Goal: Find specific page/section: Find specific page/section

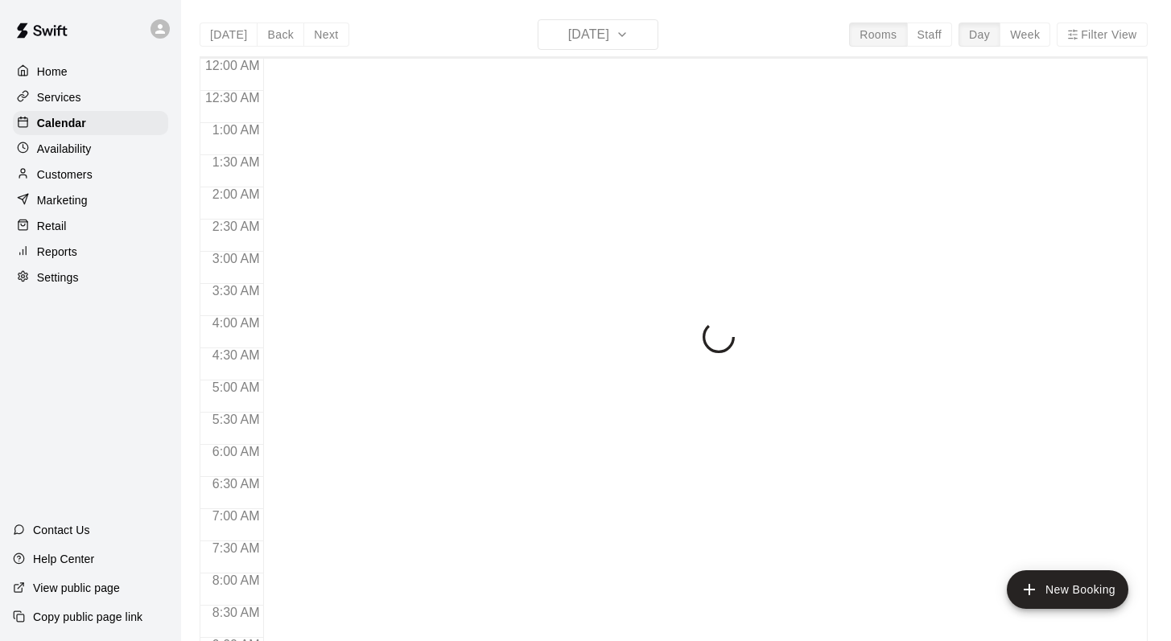
scroll to position [945, 0]
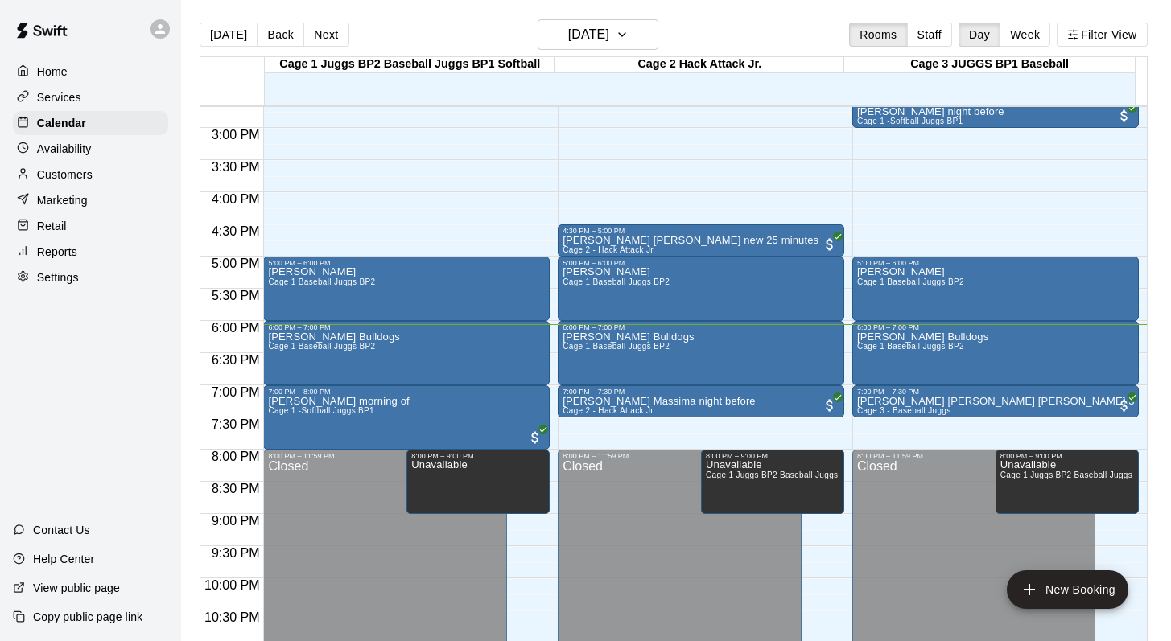
click at [693, 25] on div "Today Back Next Monday Aug 11 Rooms Staff Day Week Filter View" at bounding box center [674, 37] width 948 height 37
click at [629, 35] on icon "button" at bounding box center [622, 34] width 13 height 19
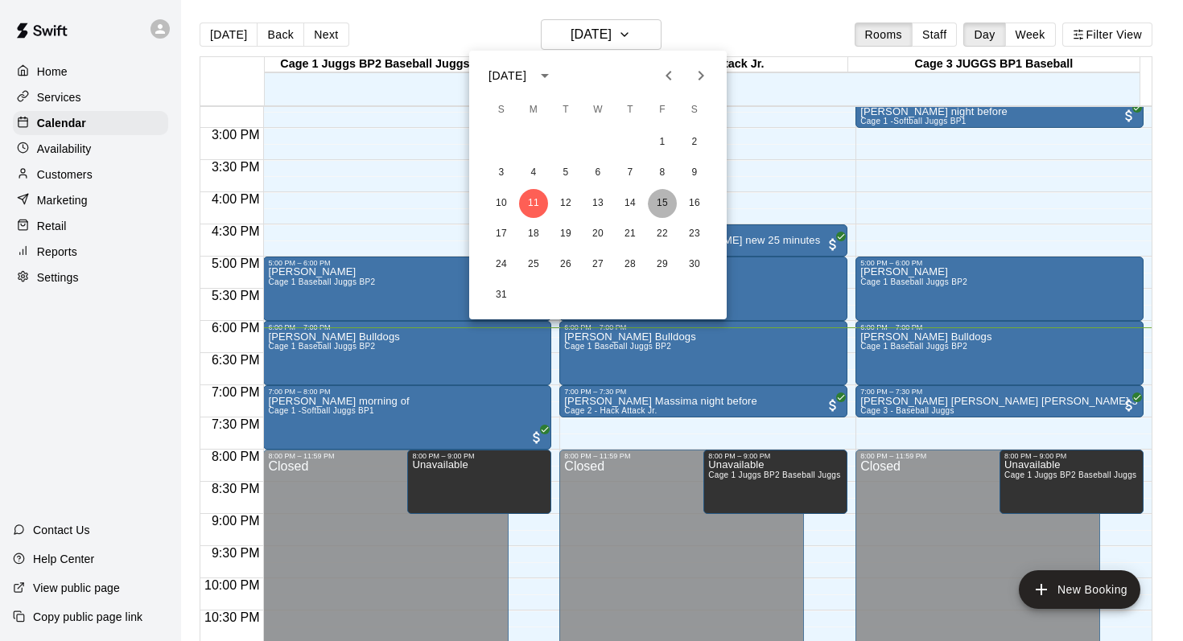
click at [658, 199] on button "15" at bounding box center [662, 203] width 29 height 29
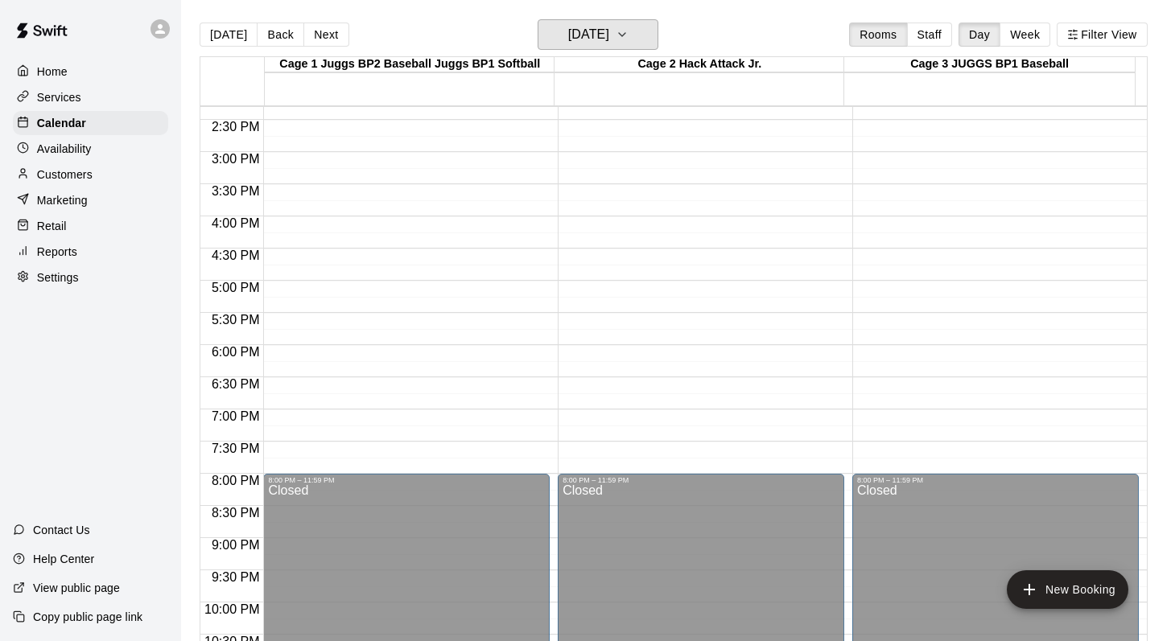
scroll to position [930, 0]
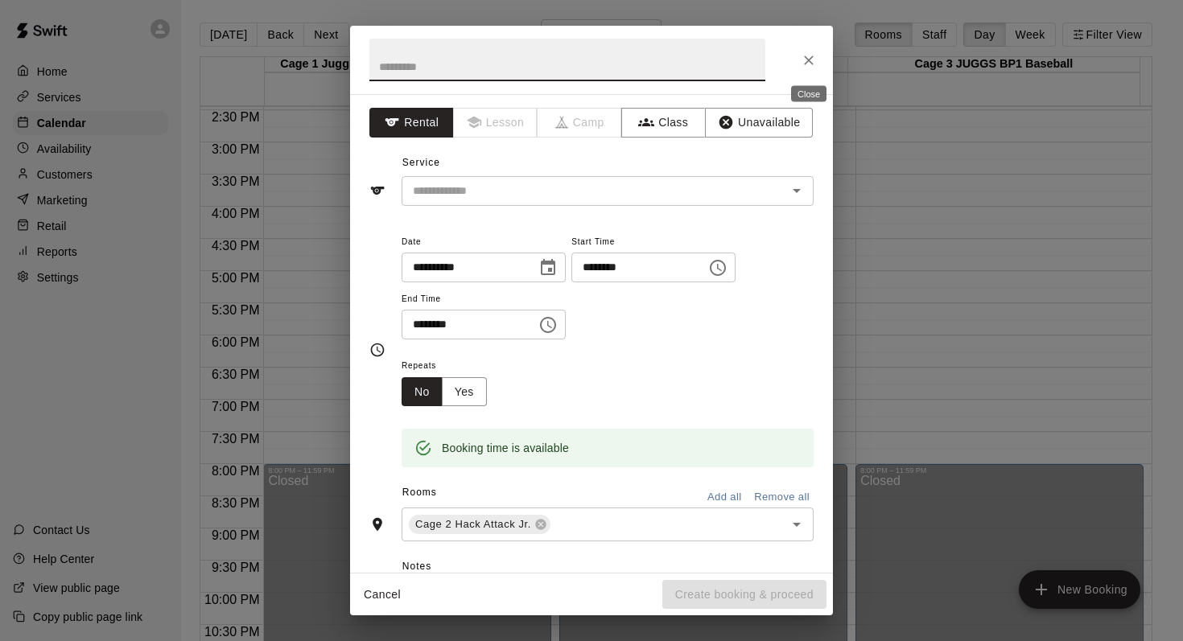
click at [810, 60] on icon "Close" at bounding box center [809, 61] width 10 height 10
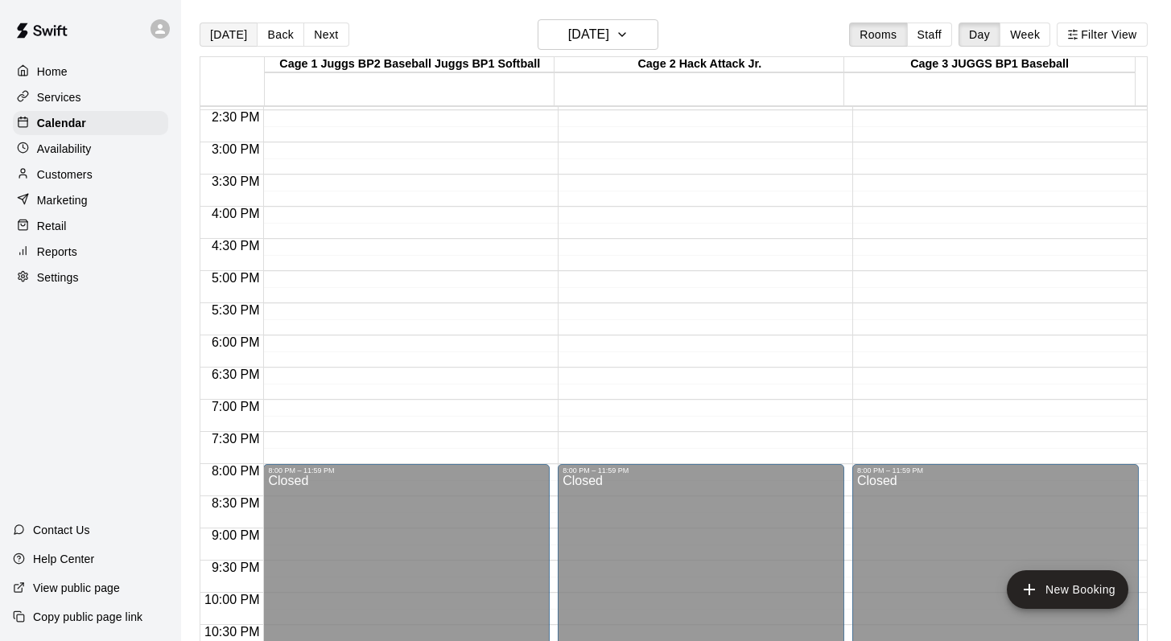
click at [226, 32] on button "[DATE]" at bounding box center [229, 35] width 58 height 24
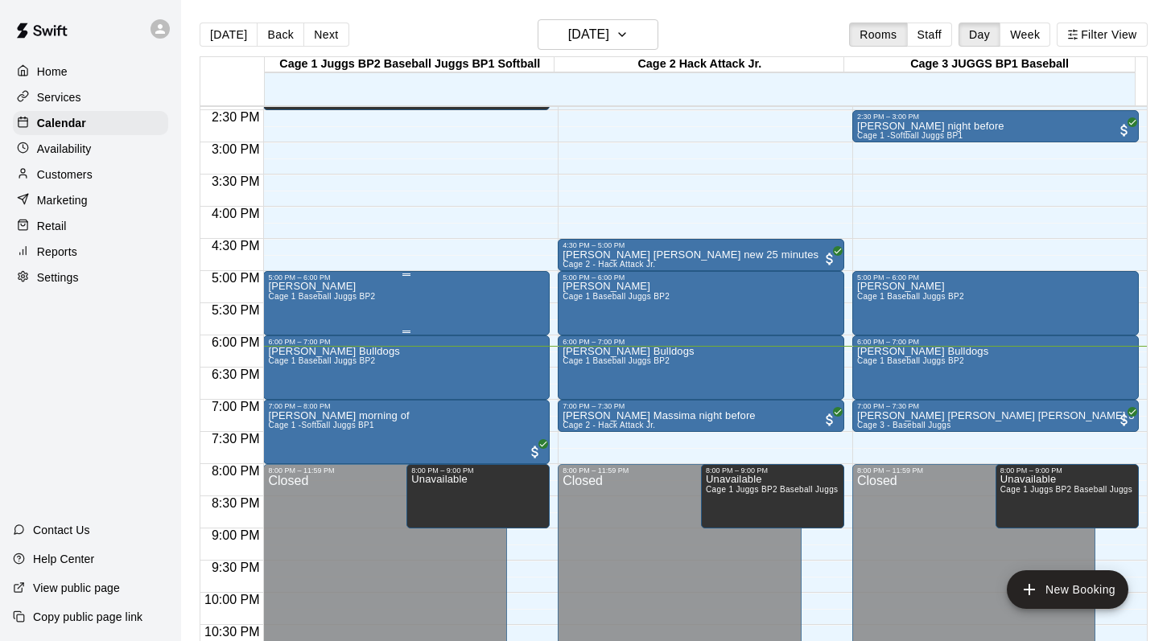
scroll to position [900, 0]
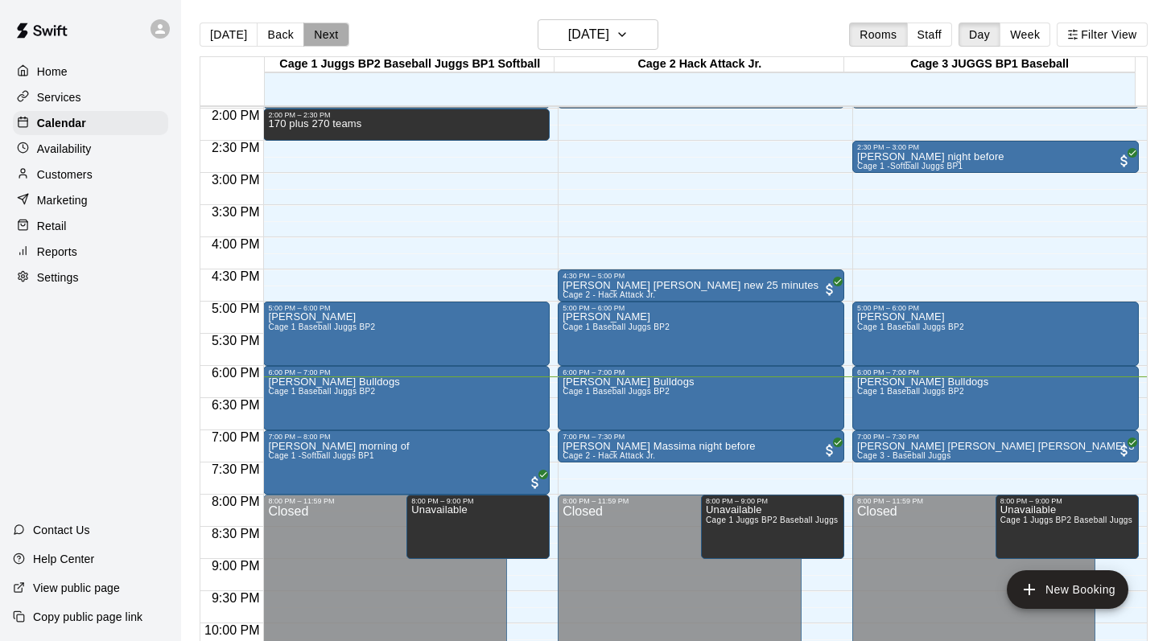
click at [322, 29] on button "Next" at bounding box center [325, 35] width 45 height 24
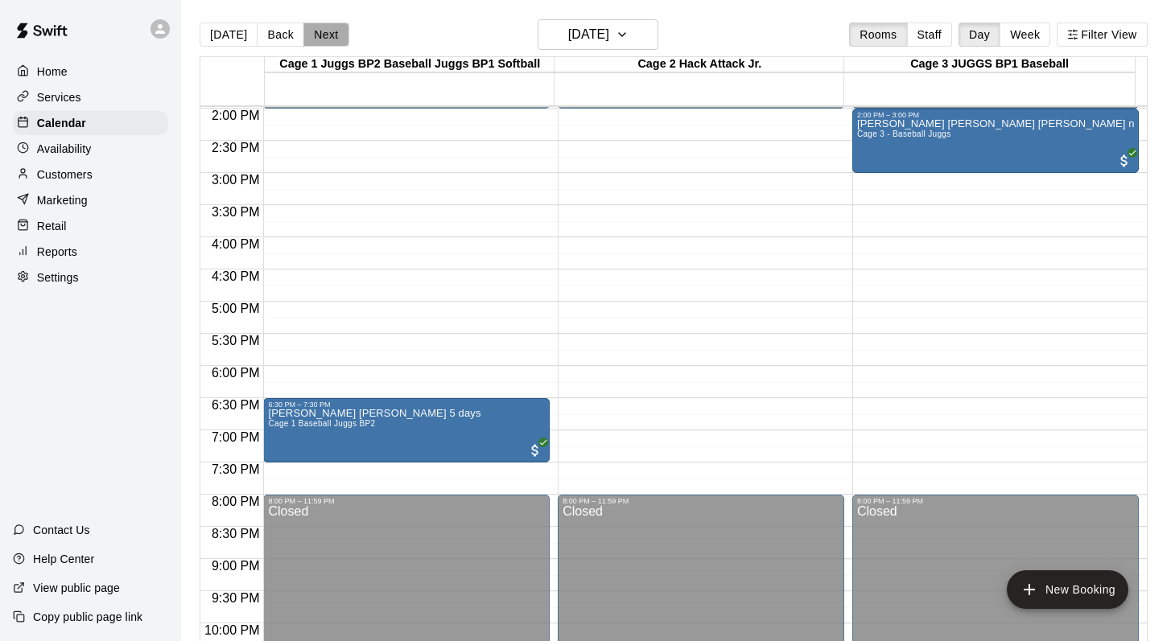
click at [318, 31] on button "Next" at bounding box center [325, 35] width 45 height 24
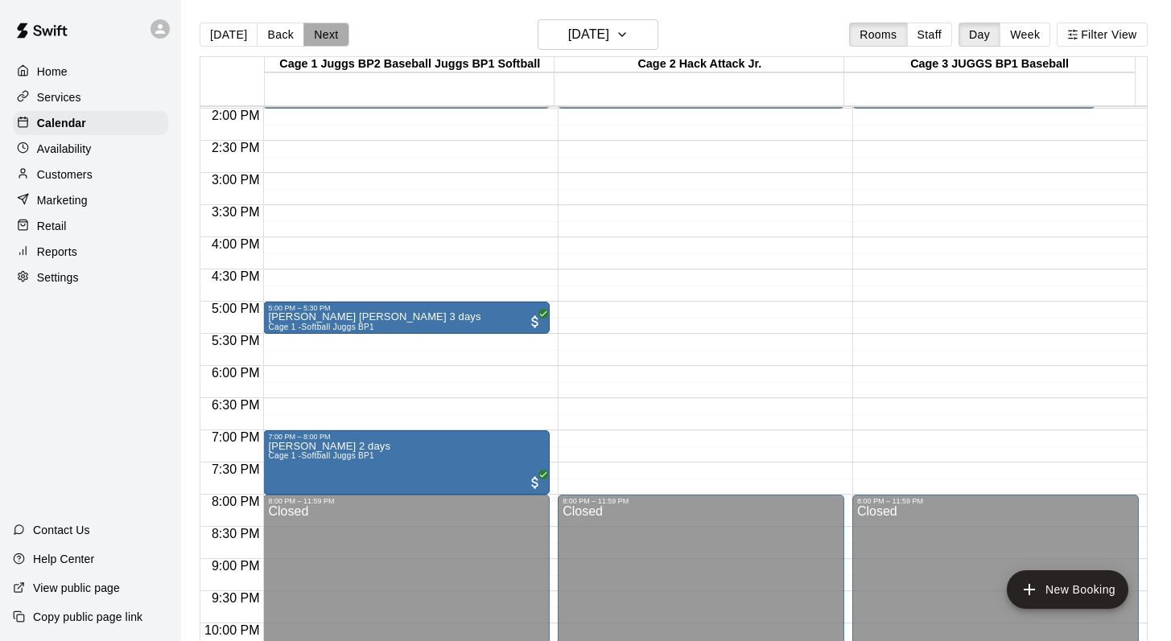
click at [318, 31] on button "Next" at bounding box center [325, 35] width 45 height 24
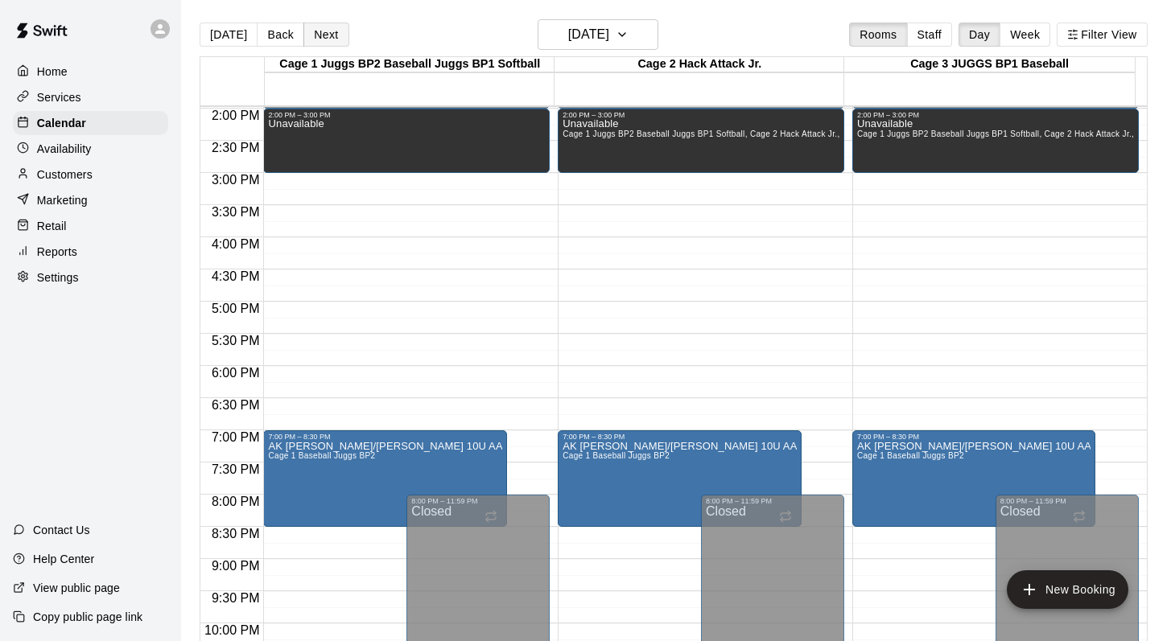
click at [318, 31] on button "Next" at bounding box center [325, 35] width 45 height 24
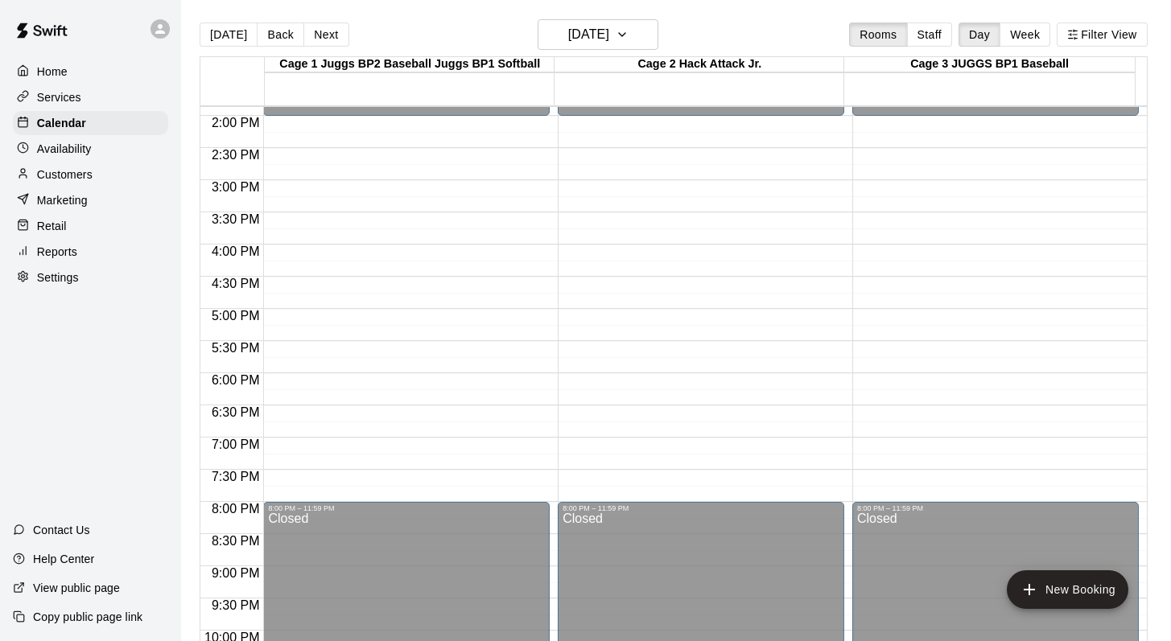
scroll to position [899, 0]
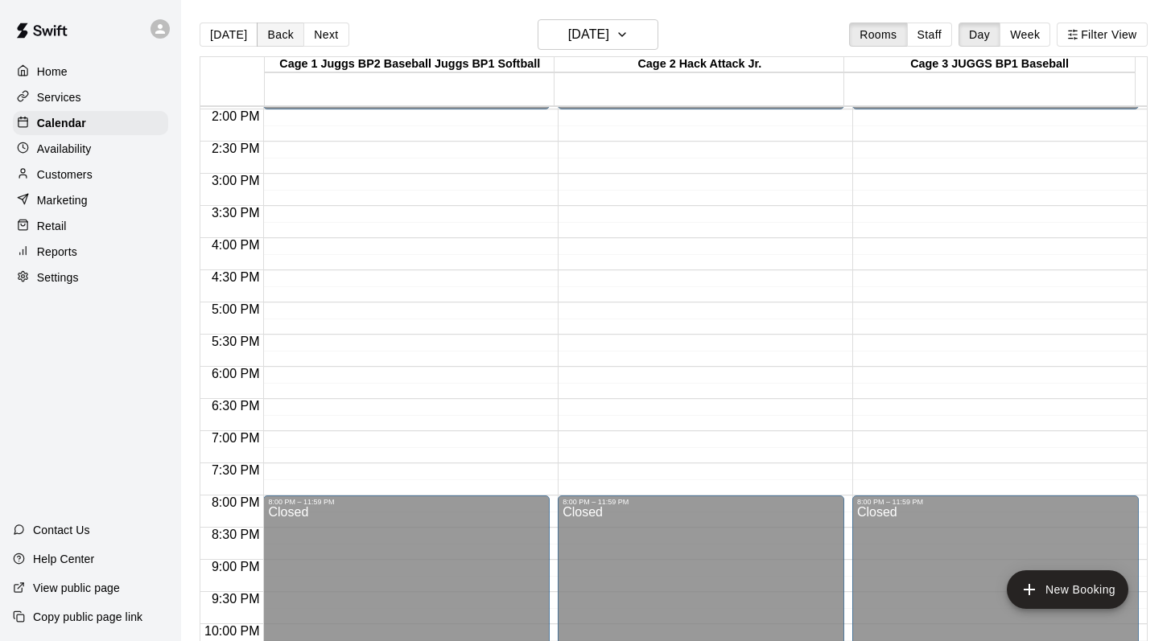
click at [275, 34] on button "Back" at bounding box center [280, 35] width 47 height 24
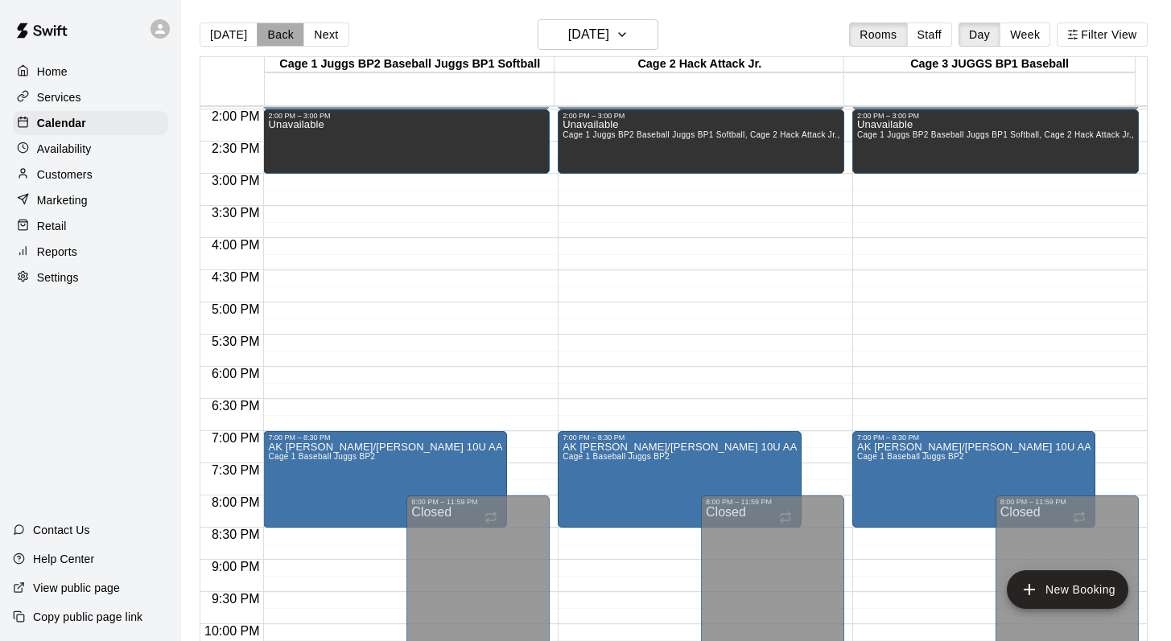
click at [282, 31] on button "Back" at bounding box center [280, 35] width 47 height 24
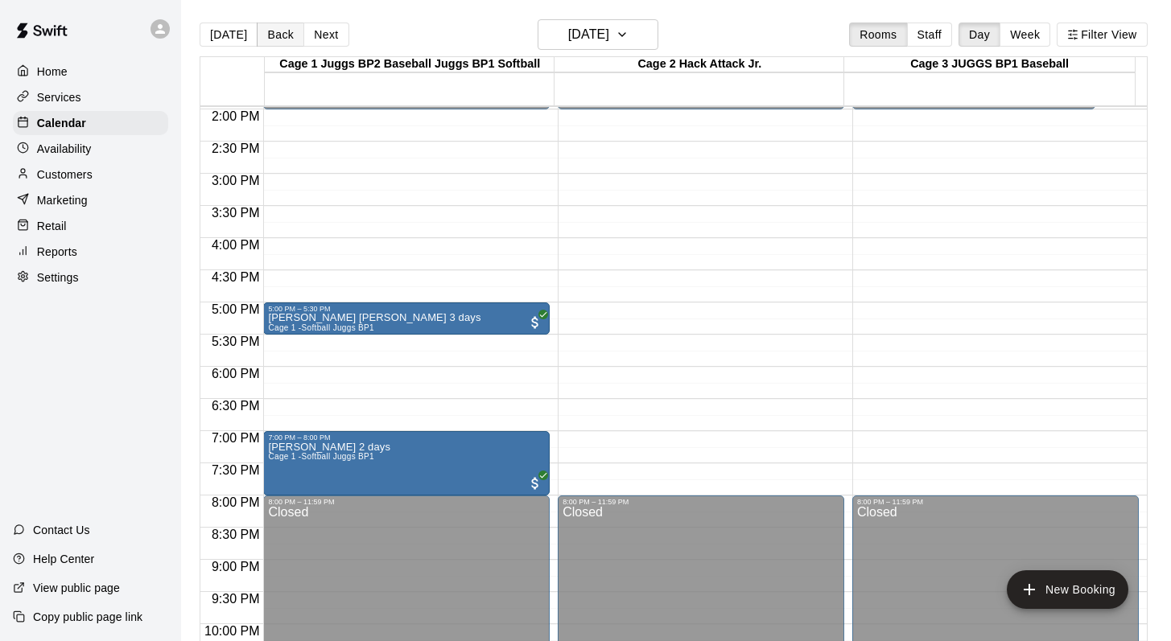
click at [281, 31] on button "Back" at bounding box center [280, 35] width 47 height 24
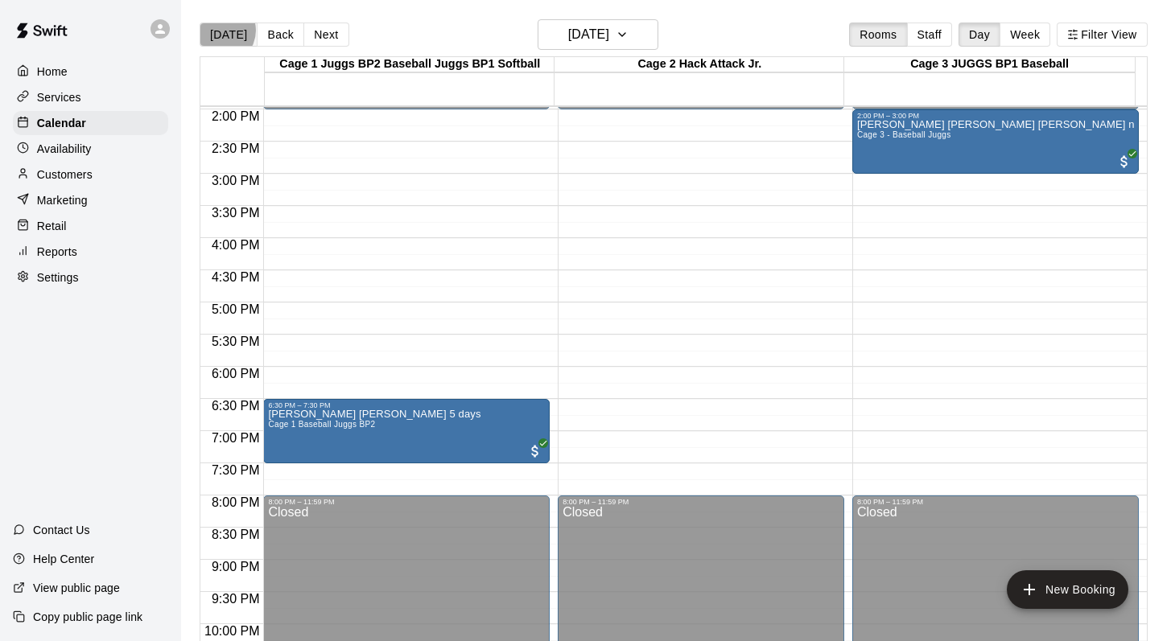
click at [221, 31] on button "[DATE]" at bounding box center [229, 35] width 58 height 24
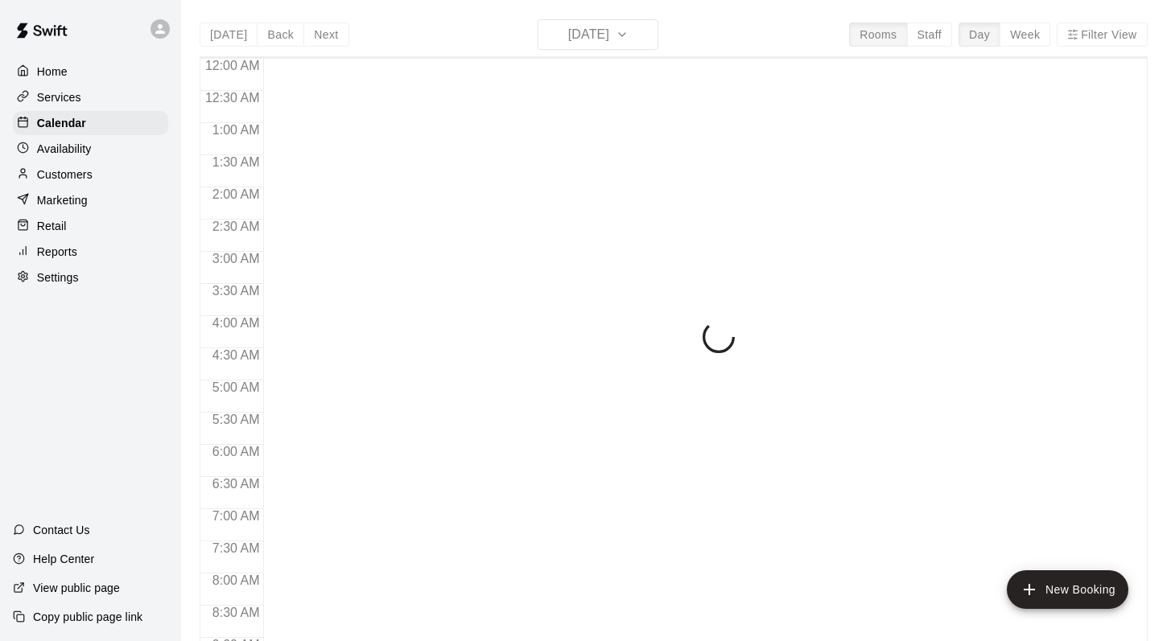
scroll to position [945, 0]
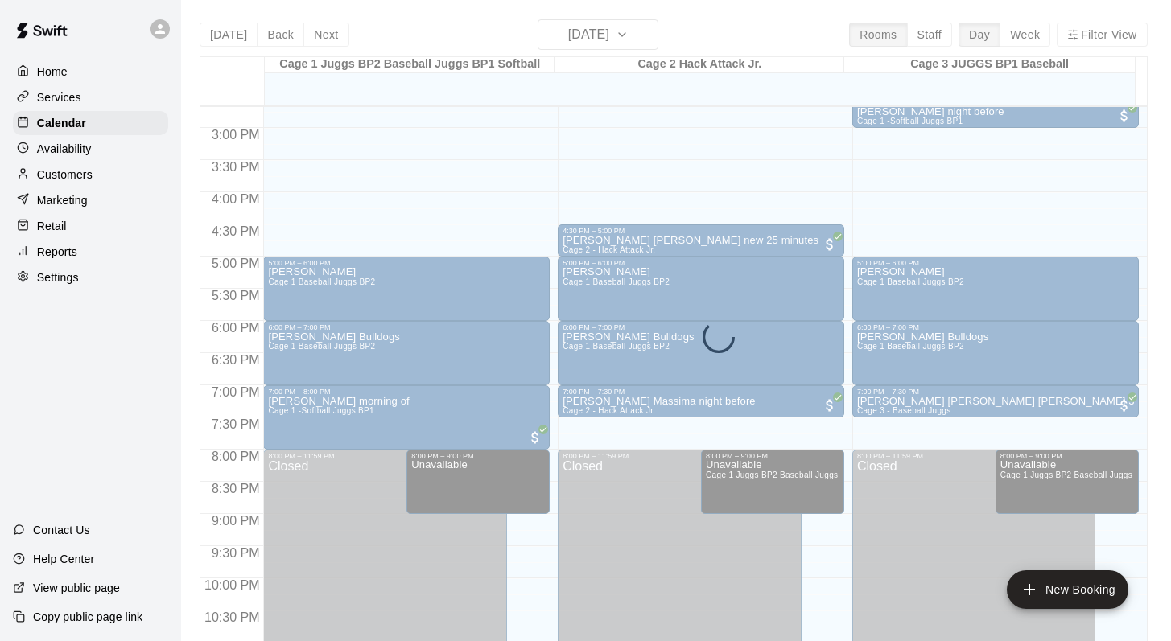
click at [339, 72] on div "Cage 1 Juggs BP2 Baseball Juggs BP1 Softball" at bounding box center [410, 64] width 290 height 15
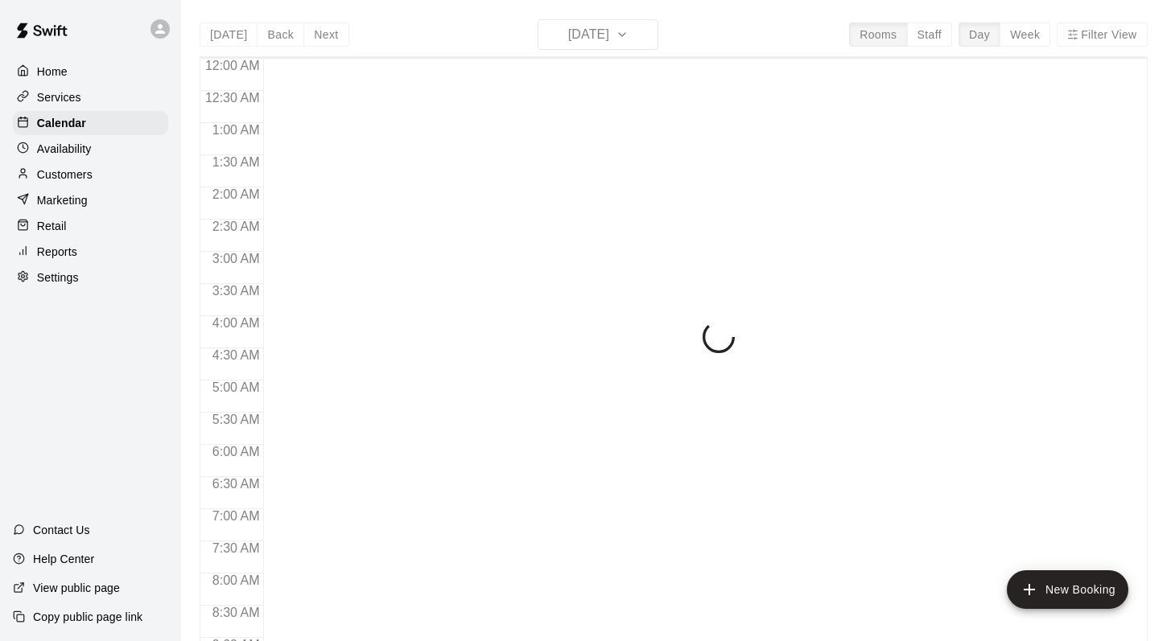
scroll to position [945, 0]
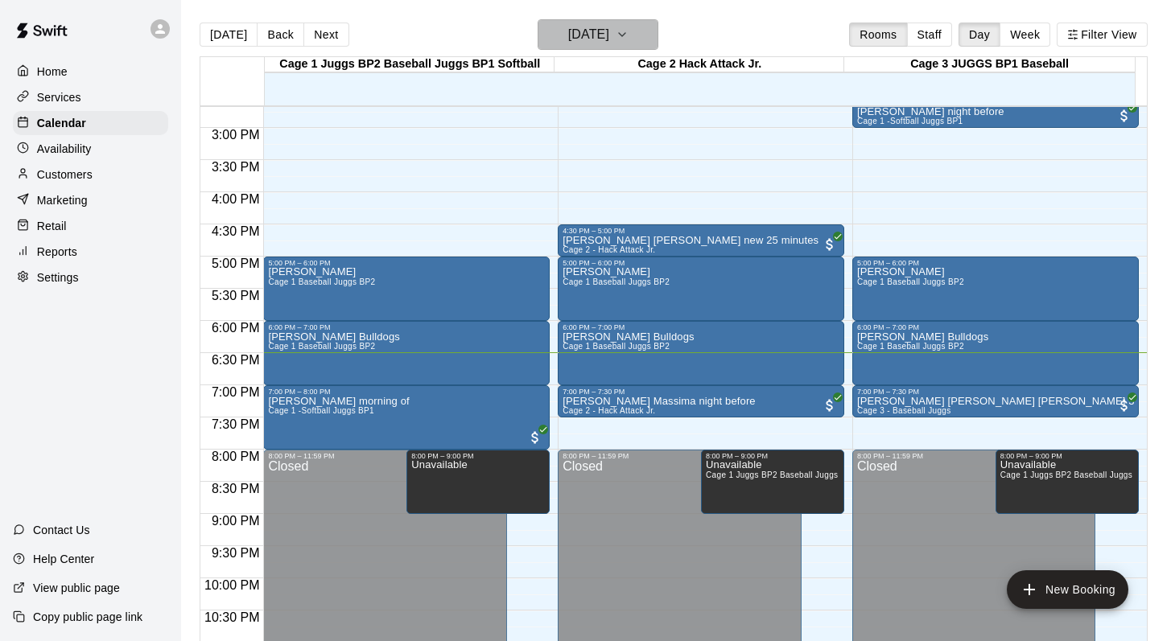
click at [629, 33] on icon "button" at bounding box center [622, 34] width 13 height 19
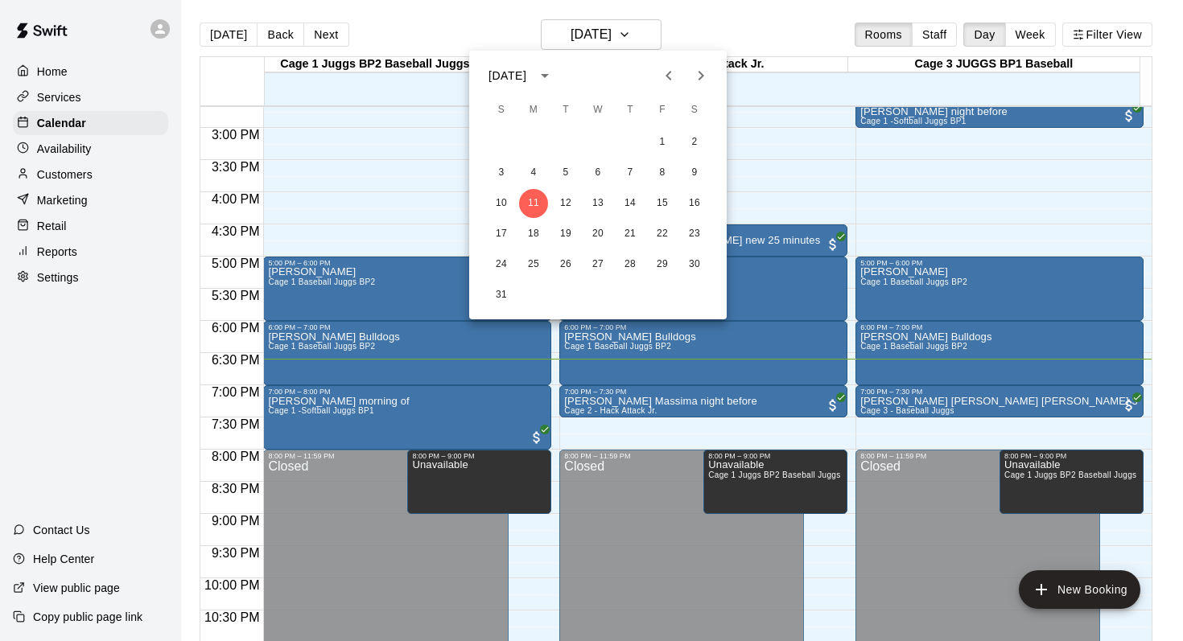
click at [663, 30] on div at bounding box center [591, 320] width 1183 height 641
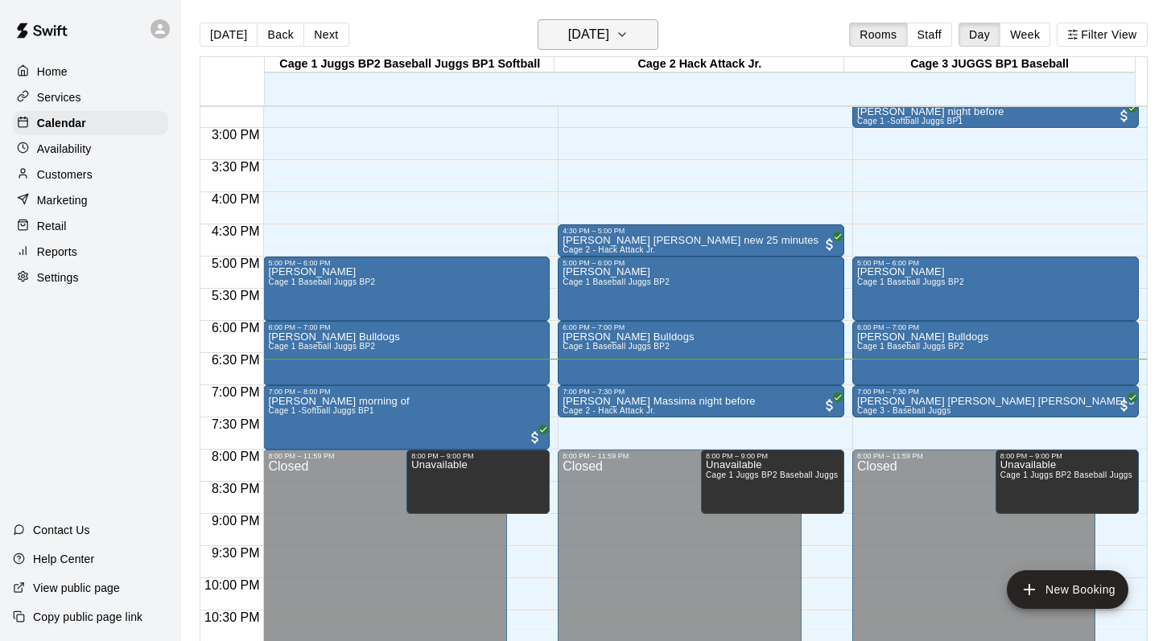
click at [629, 31] on icon "button" at bounding box center [622, 34] width 13 height 19
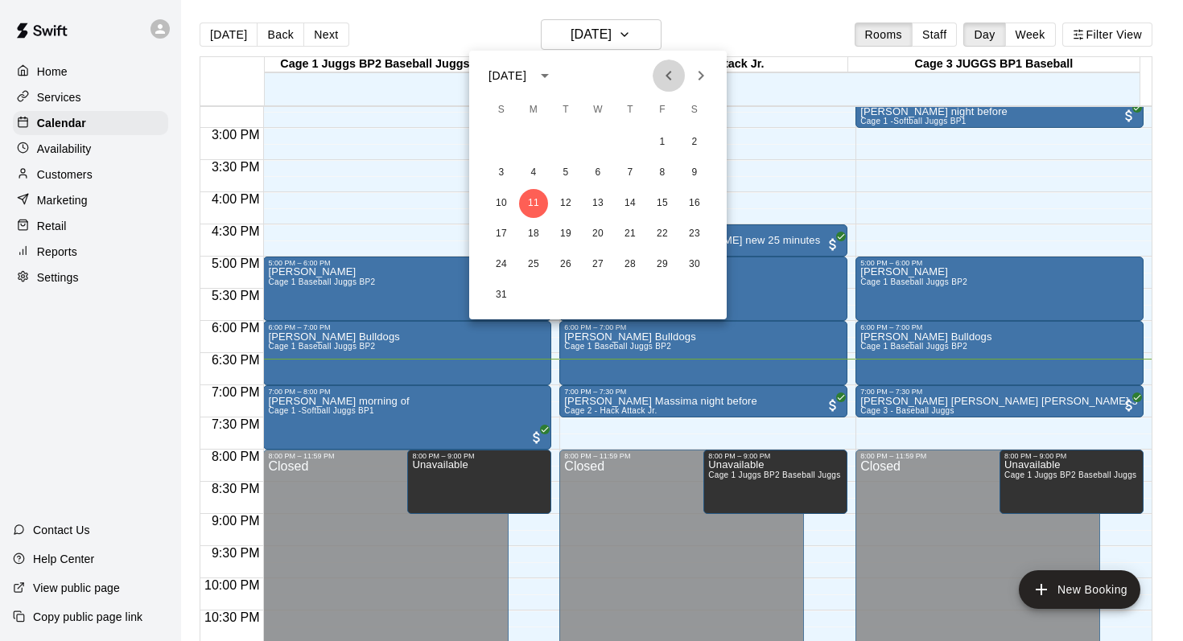
click at [666, 72] on icon "Previous month" at bounding box center [668, 75] width 19 height 19
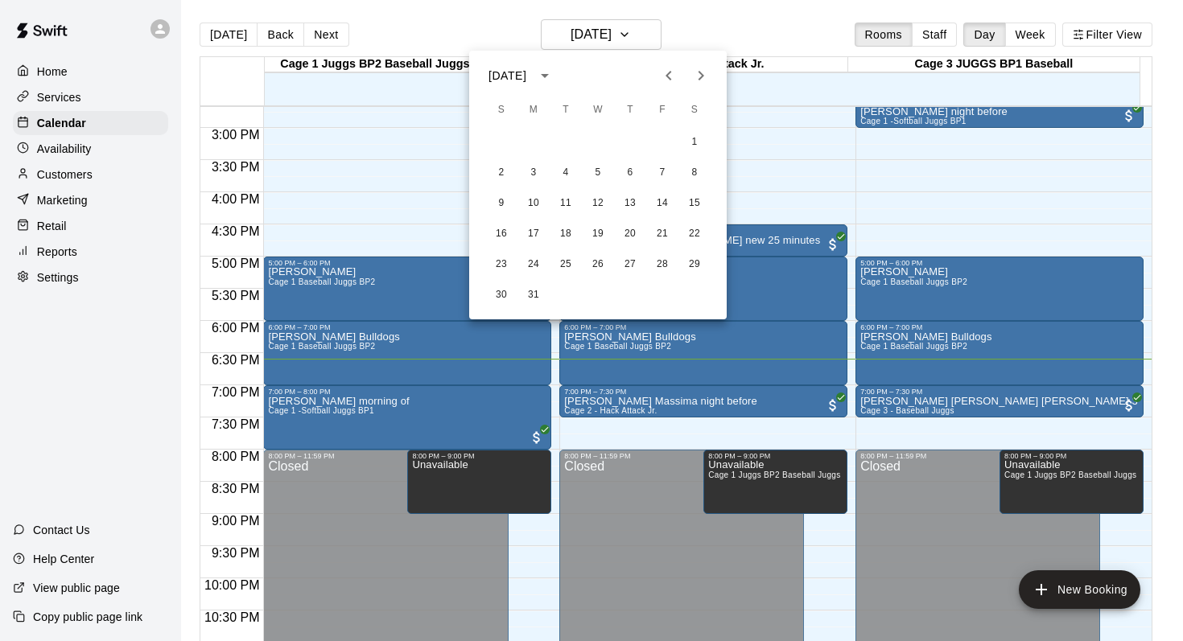
click at [666, 72] on icon "Previous month" at bounding box center [668, 75] width 19 height 19
click at [623, 140] on button "2" at bounding box center [630, 142] width 29 height 29
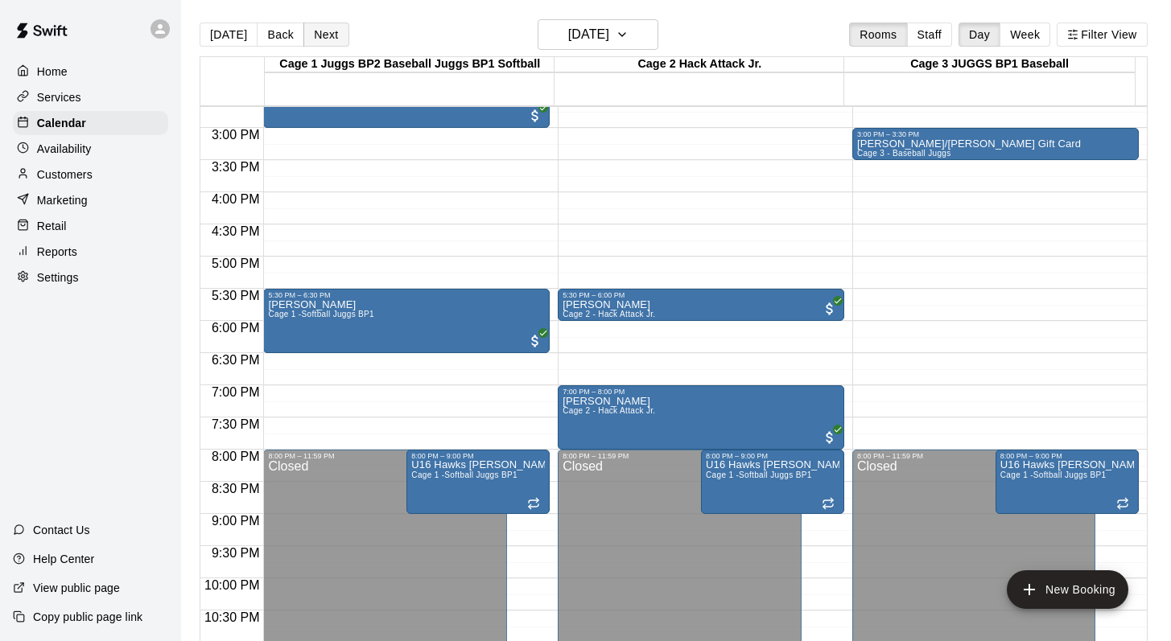
click at [326, 27] on button "Next" at bounding box center [325, 35] width 45 height 24
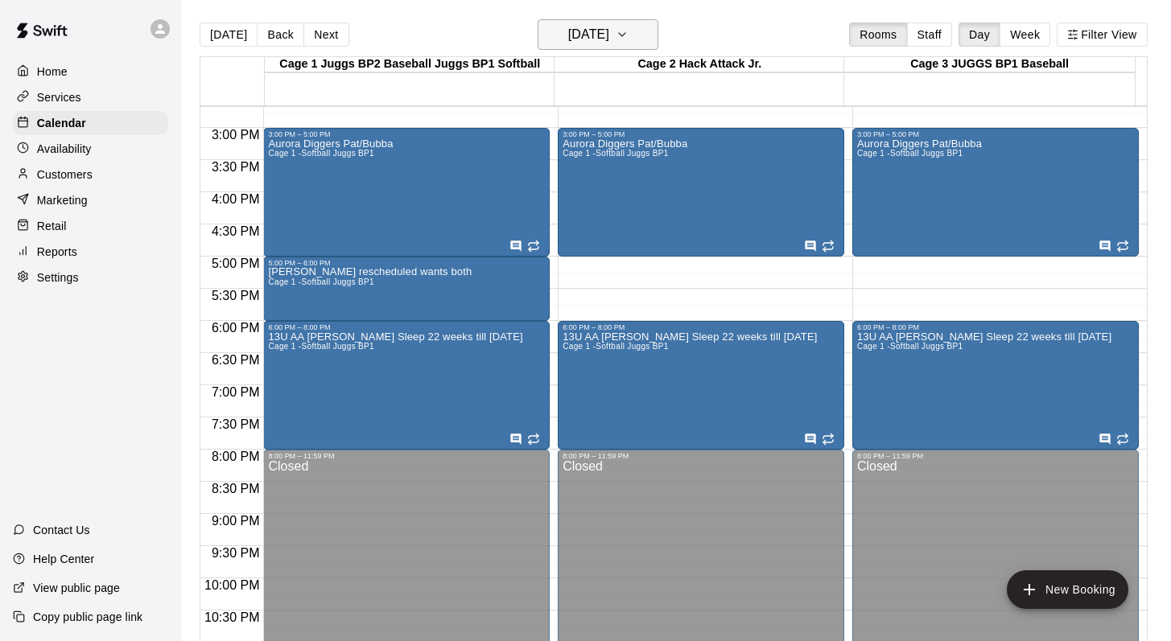
click at [629, 35] on icon "button" at bounding box center [622, 34] width 13 height 19
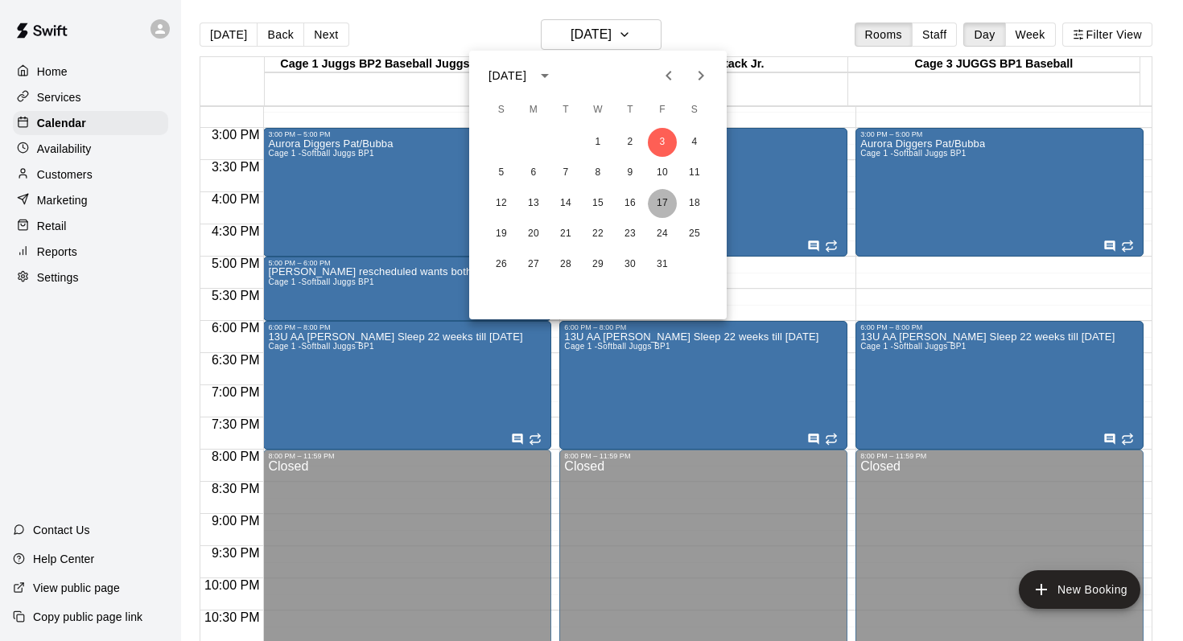
click at [667, 201] on button "17" at bounding box center [662, 203] width 29 height 29
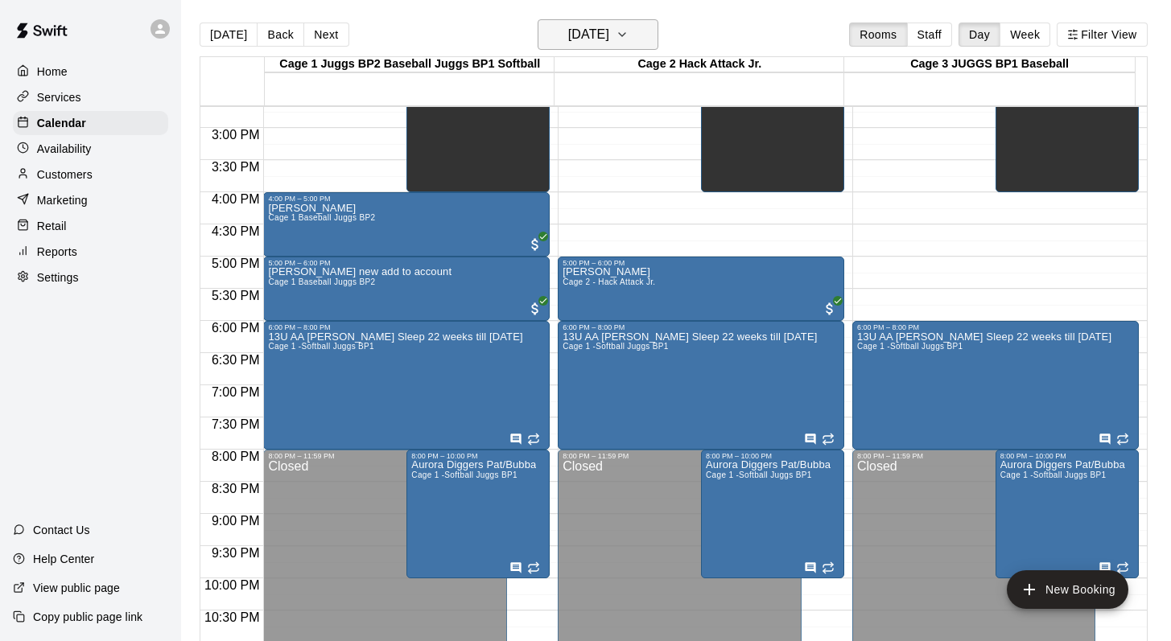
click at [629, 35] on icon "button" at bounding box center [622, 34] width 13 height 19
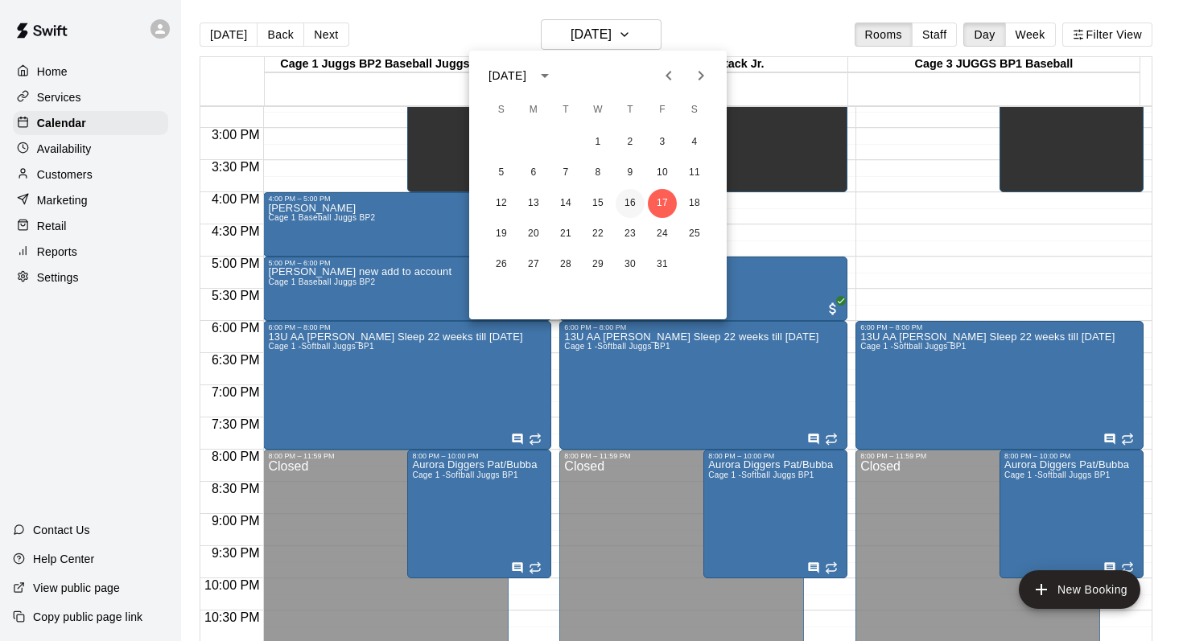
click at [626, 206] on button "16" at bounding box center [630, 203] width 29 height 29
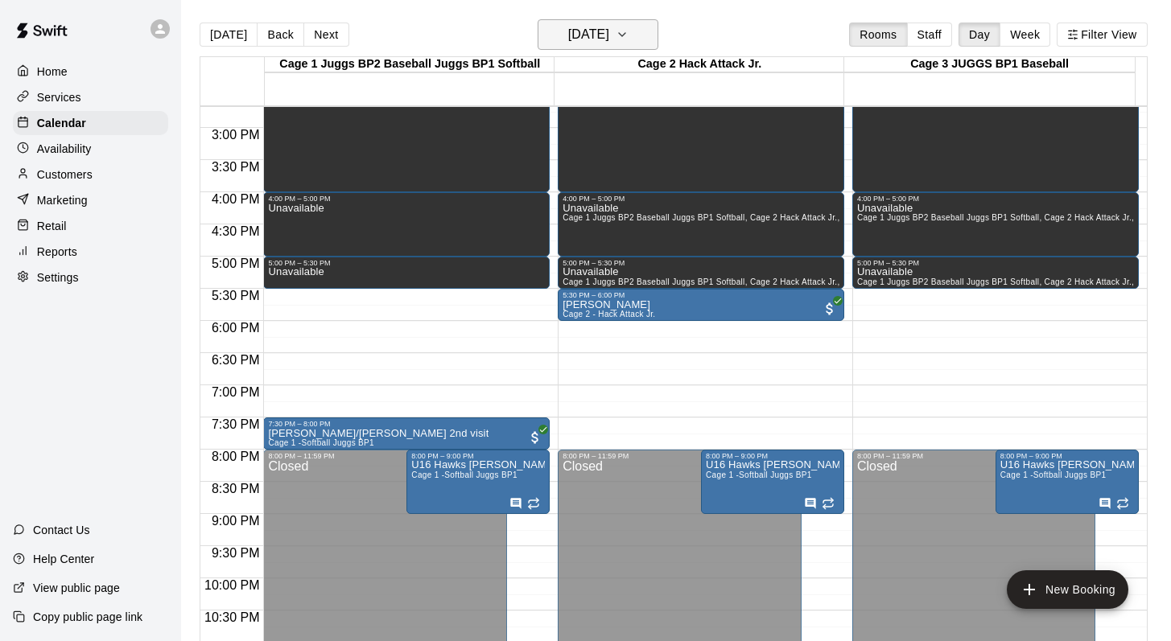
click at [629, 30] on icon "button" at bounding box center [622, 34] width 13 height 19
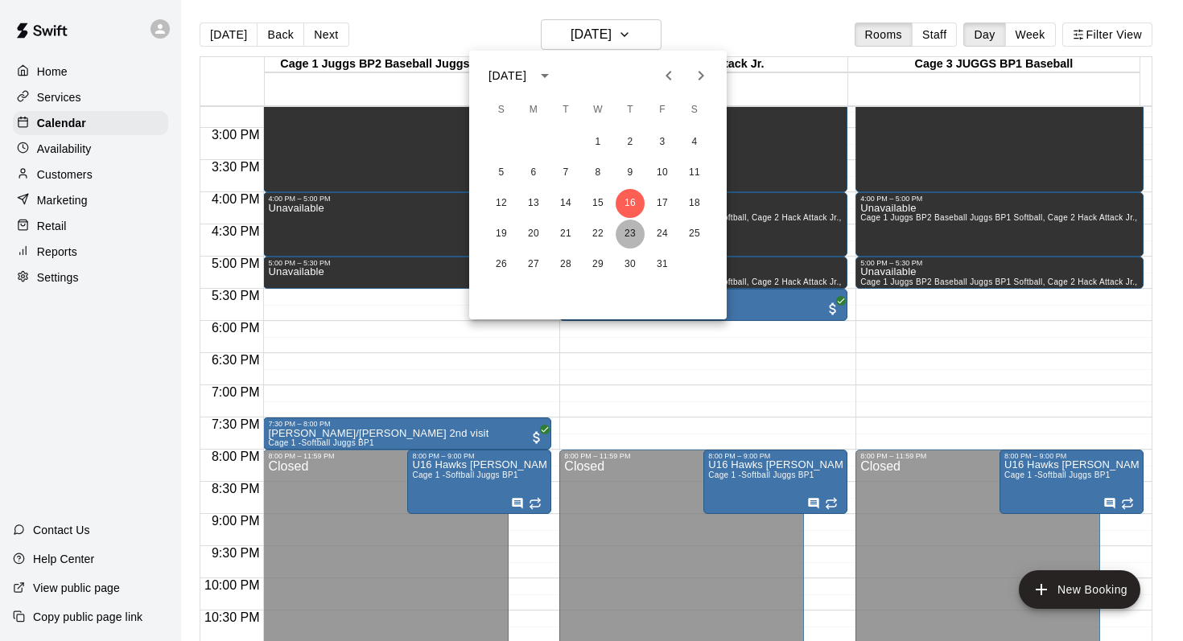
click at [624, 237] on button "23" at bounding box center [630, 234] width 29 height 29
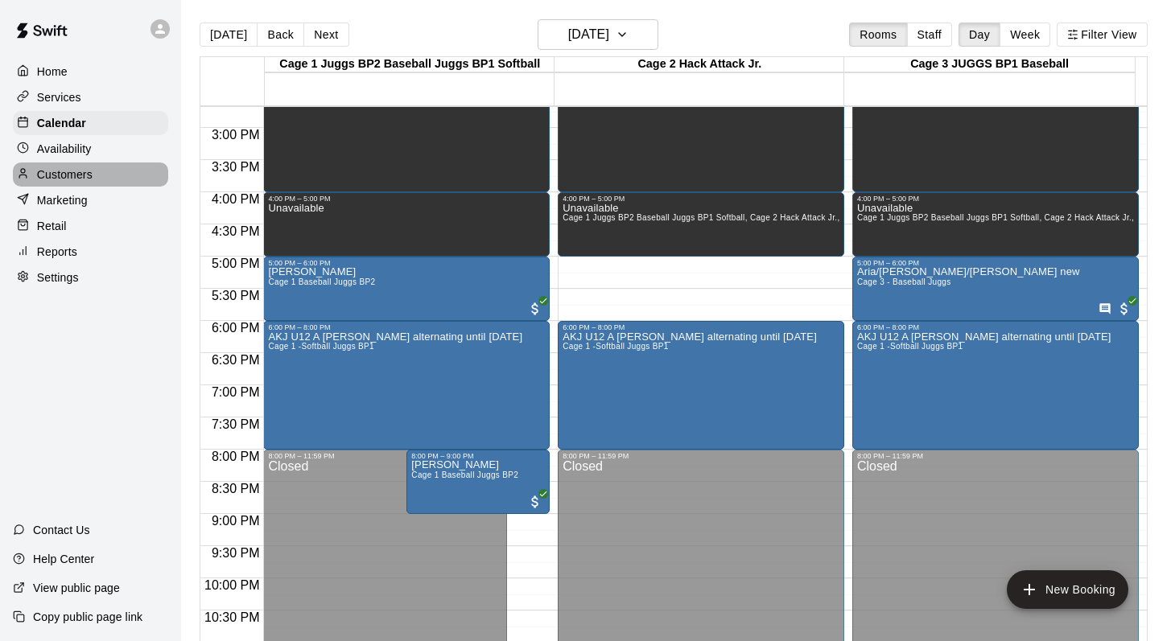
click at [60, 181] on p "Customers" at bounding box center [65, 175] width 56 height 16
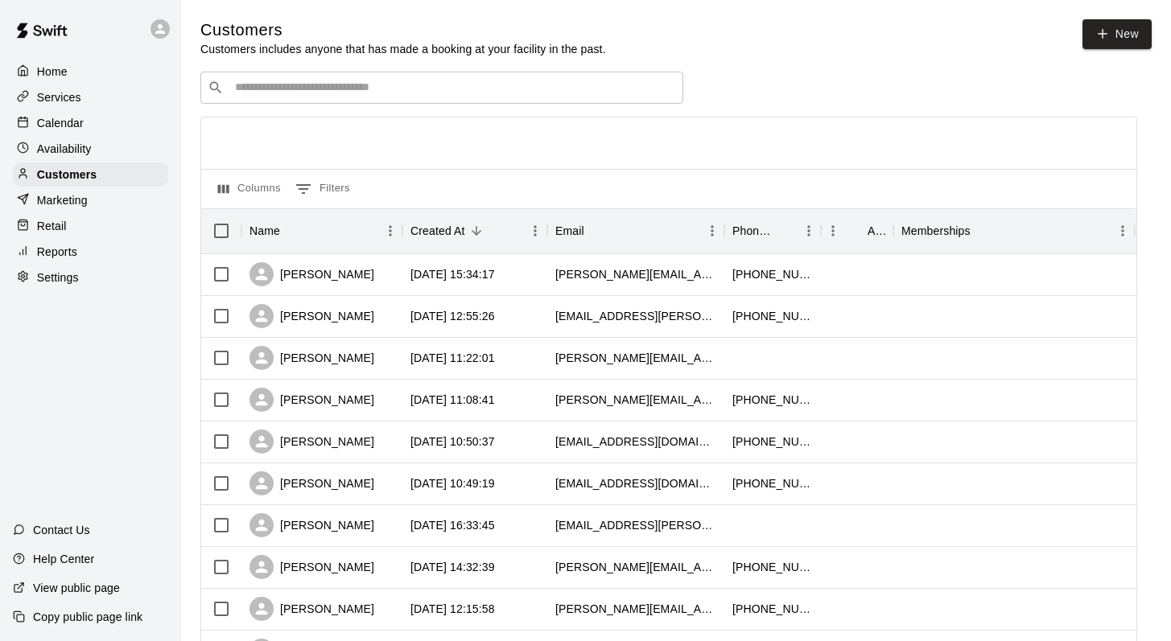
click at [241, 95] on input "Search customers by name or email" at bounding box center [453, 88] width 446 height 16
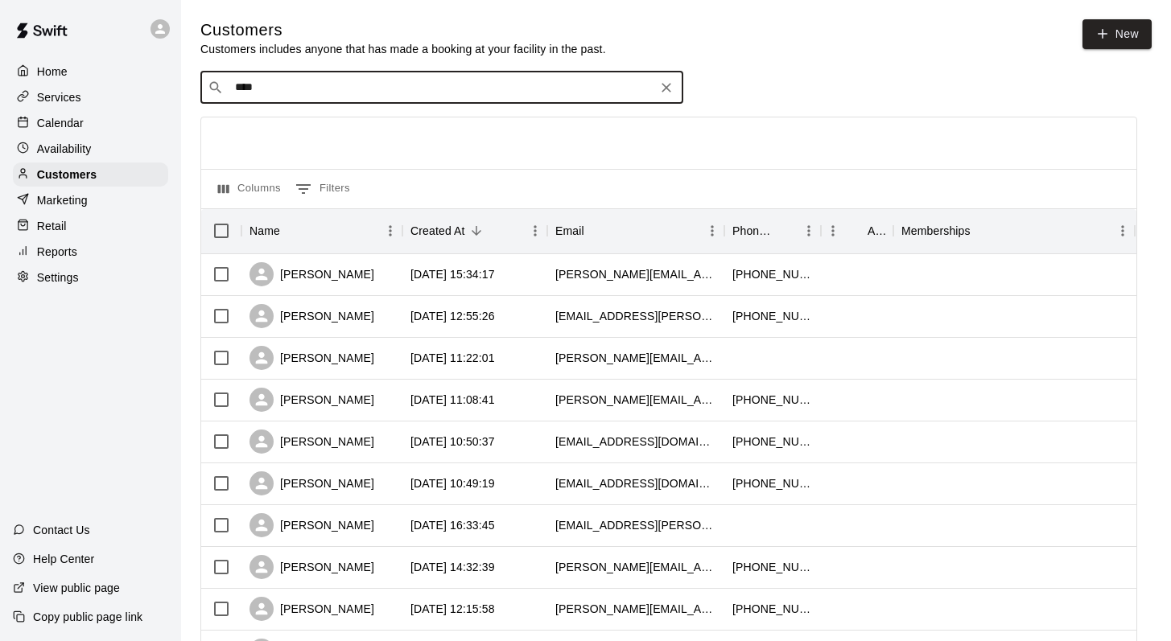
type input "*****"
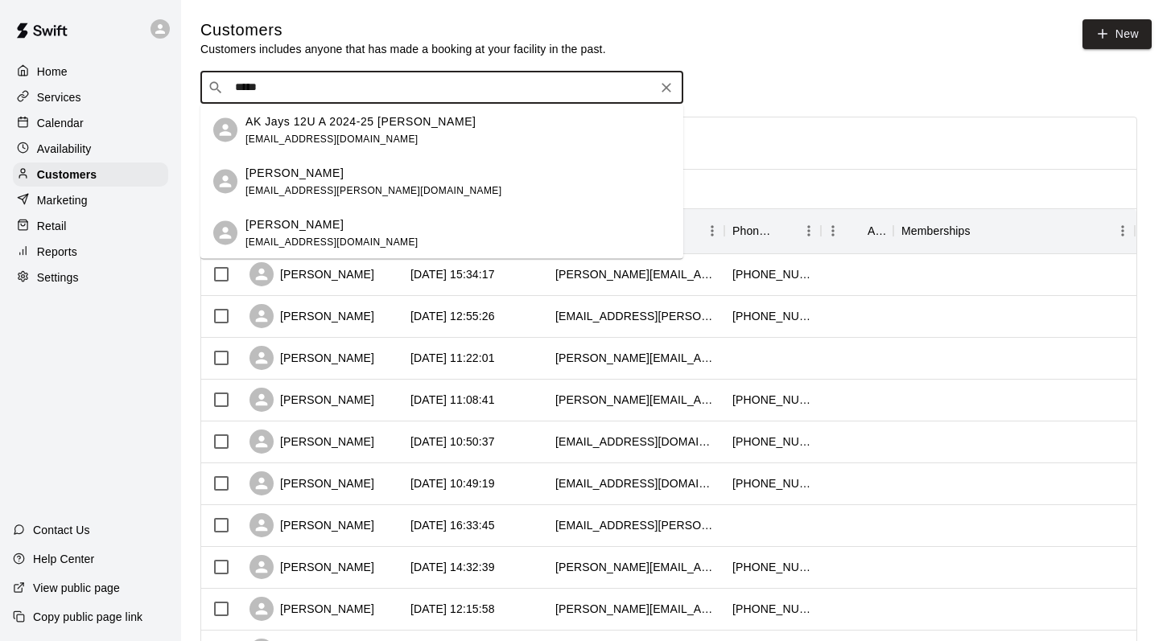
click at [281, 125] on p "AK Jays 12U A 2024-25 [PERSON_NAME]" at bounding box center [360, 121] width 231 height 17
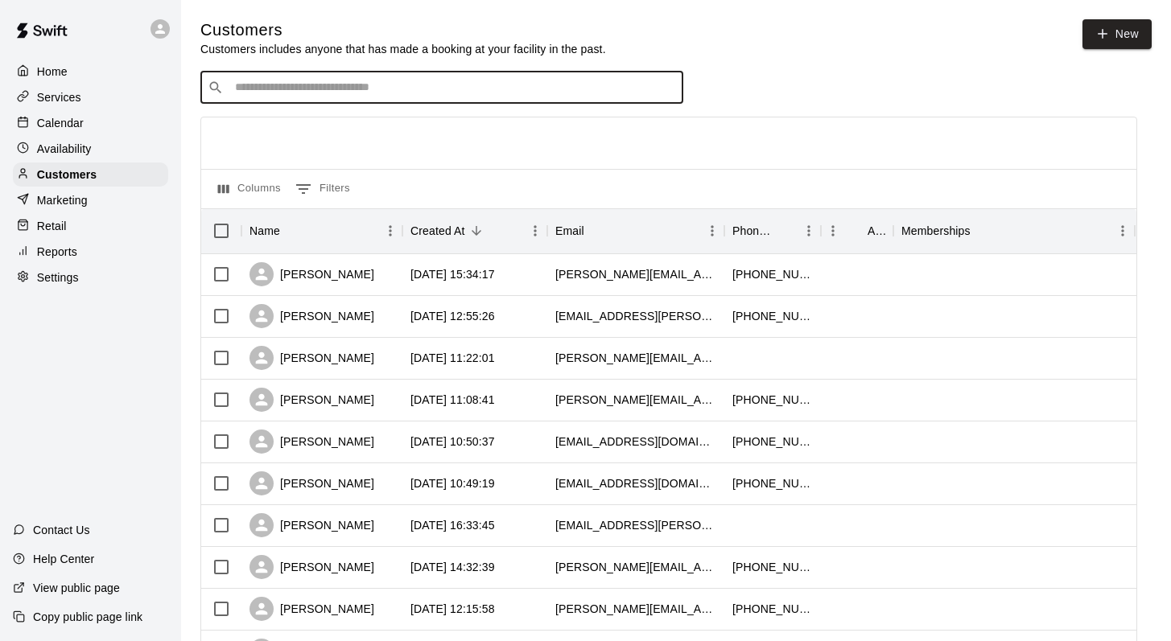
click at [247, 83] on input "Search customers by name or email" at bounding box center [453, 88] width 446 height 16
type input "*****"
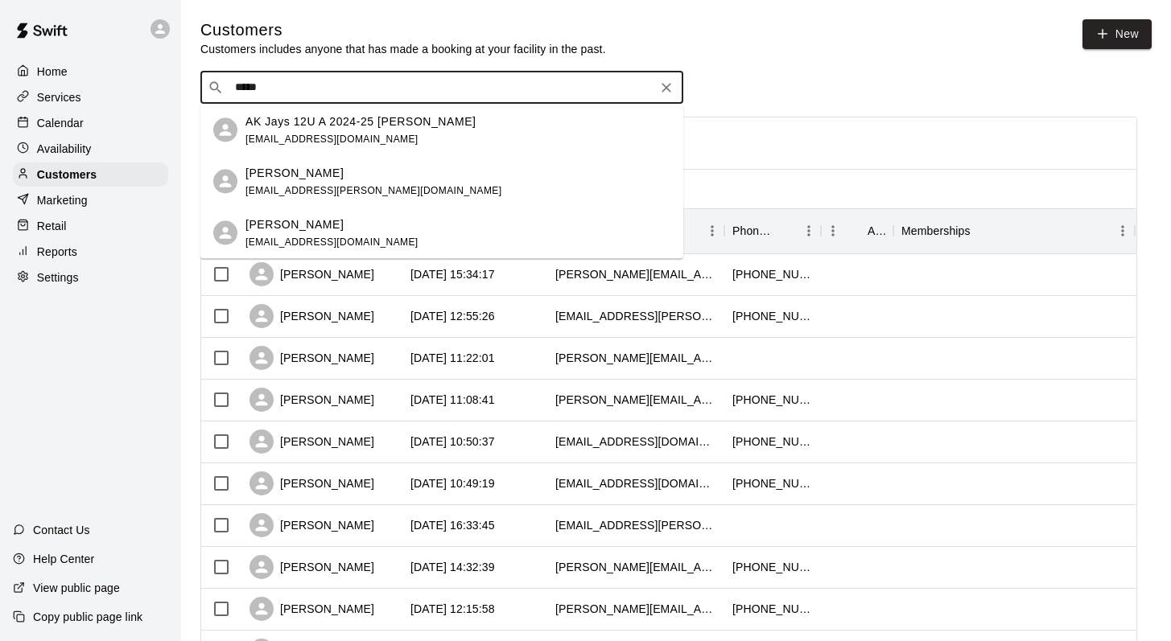
click at [283, 185] on span "[EMAIL_ADDRESS][PERSON_NAME][DOMAIN_NAME]" at bounding box center [373, 189] width 256 height 11
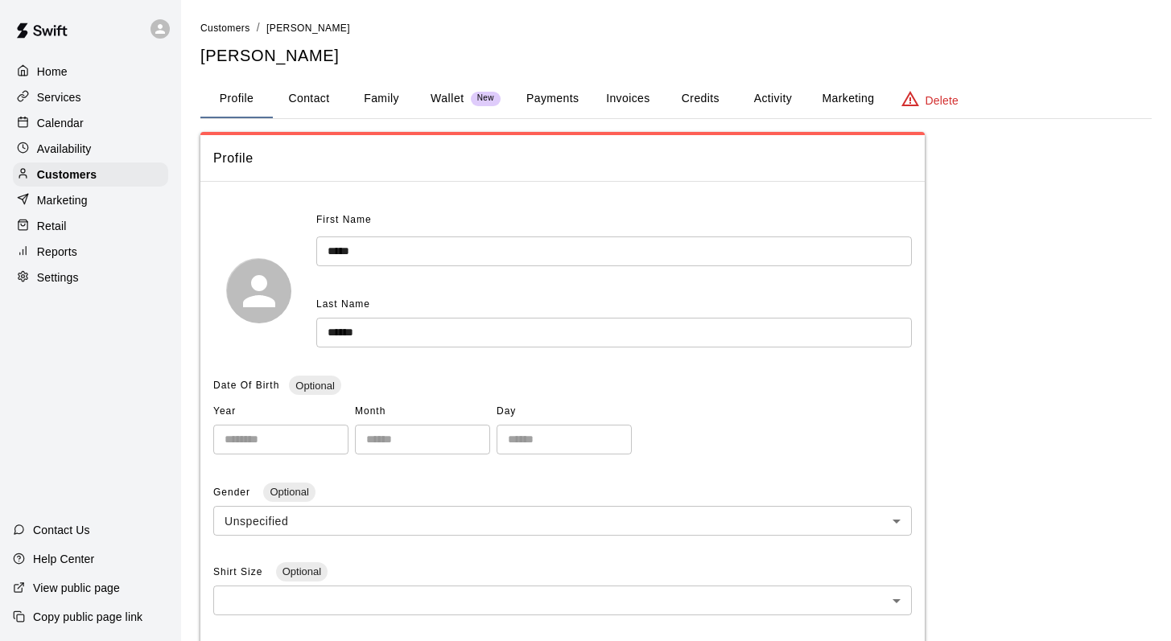
scroll to position [225, 0]
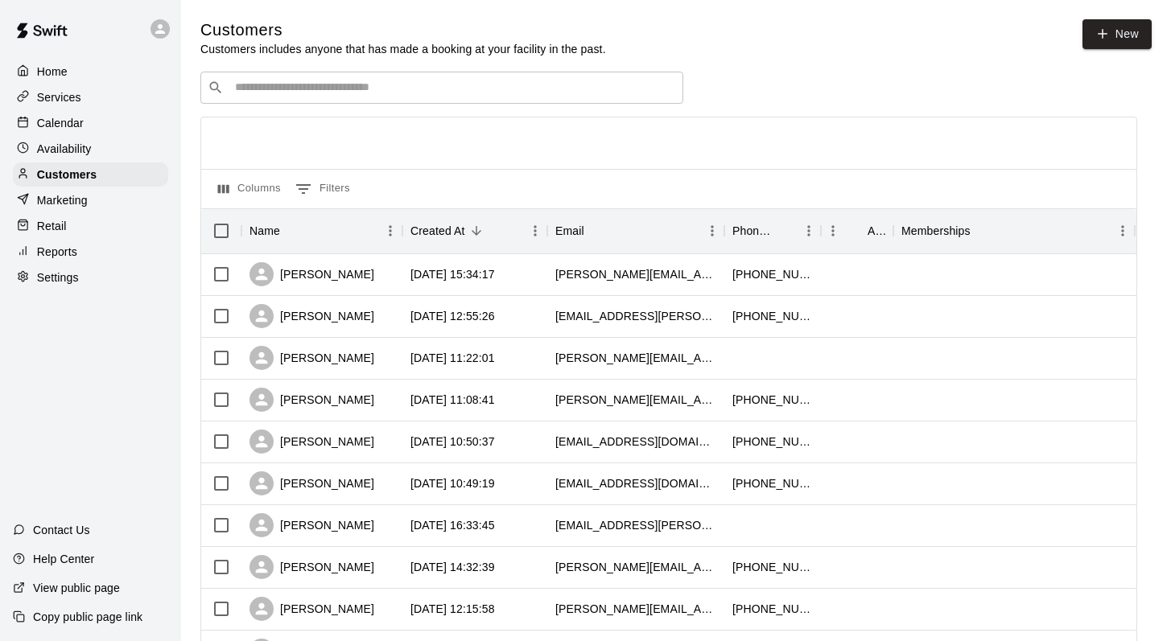
click at [287, 93] on input "Search customers by name or email" at bounding box center [453, 88] width 446 height 16
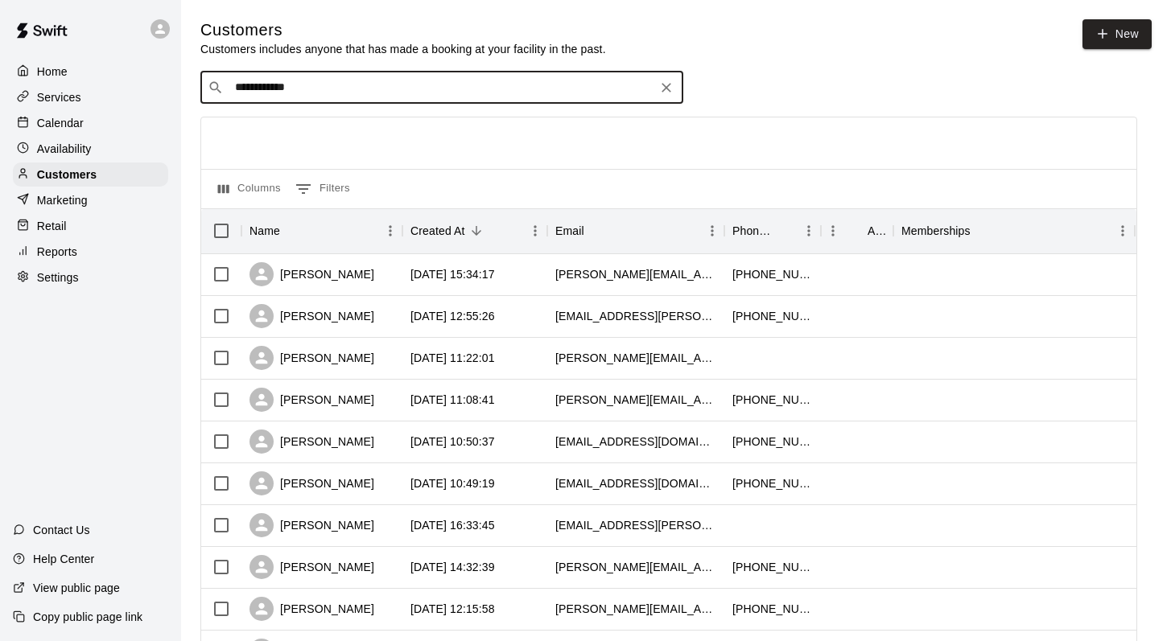
click at [263, 90] on input "**********" at bounding box center [441, 88] width 422 height 16
click at [313, 88] on input "**********" at bounding box center [441, 88] width 422 height 16
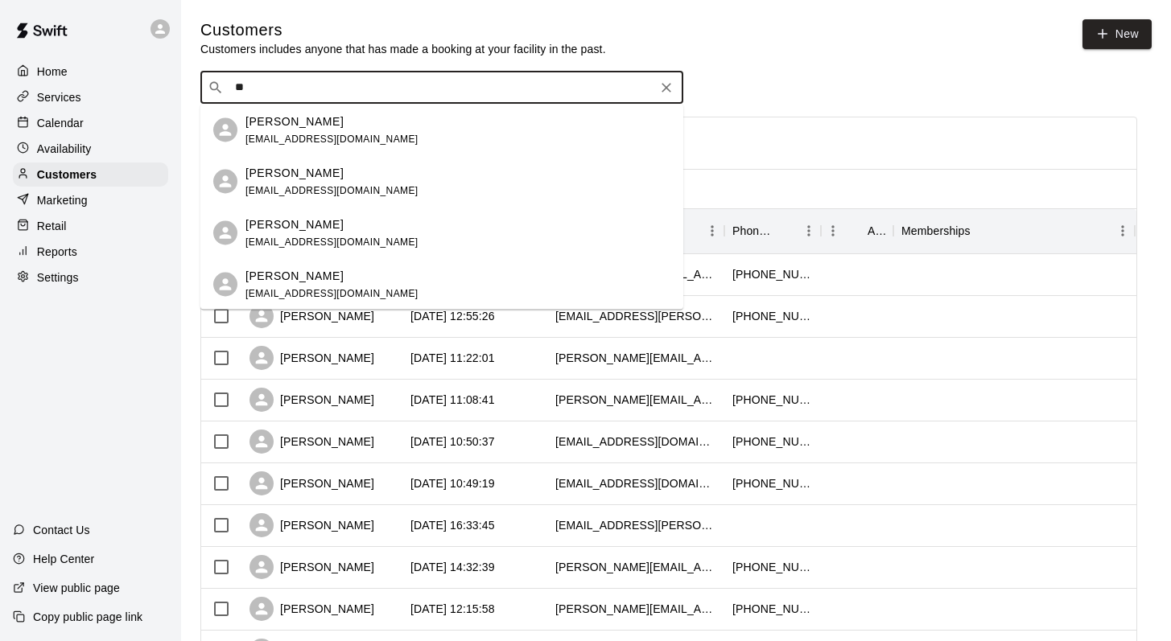
type input "*"
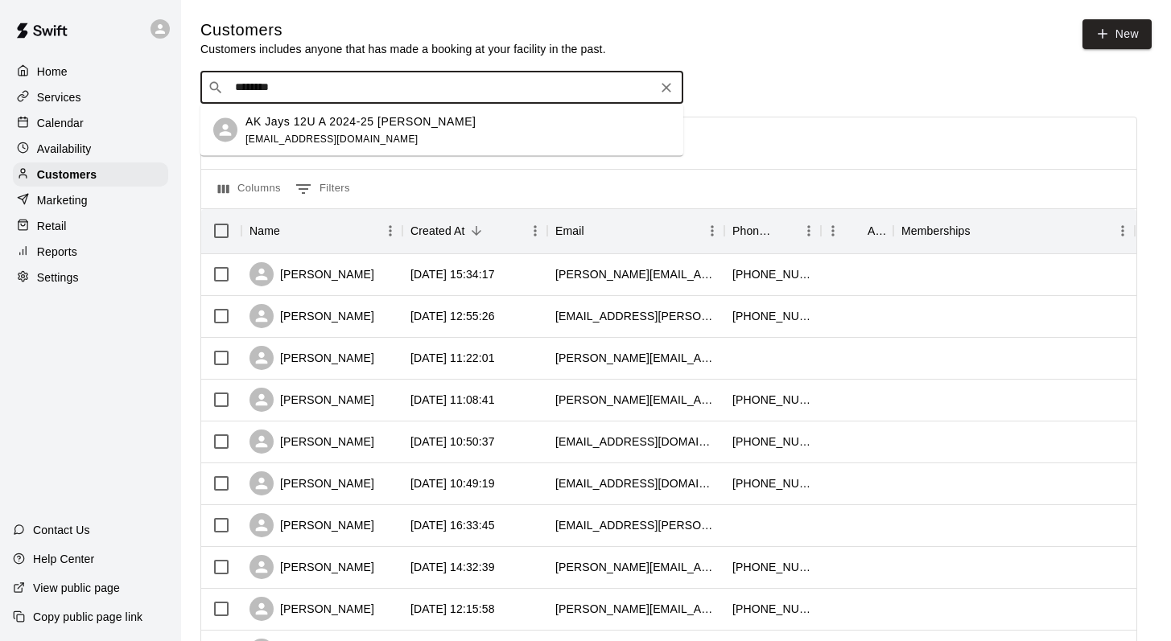
type input "********"
click at [60, 125] on p "Calendar" at bounding box center [60, 123] width 47 height 16
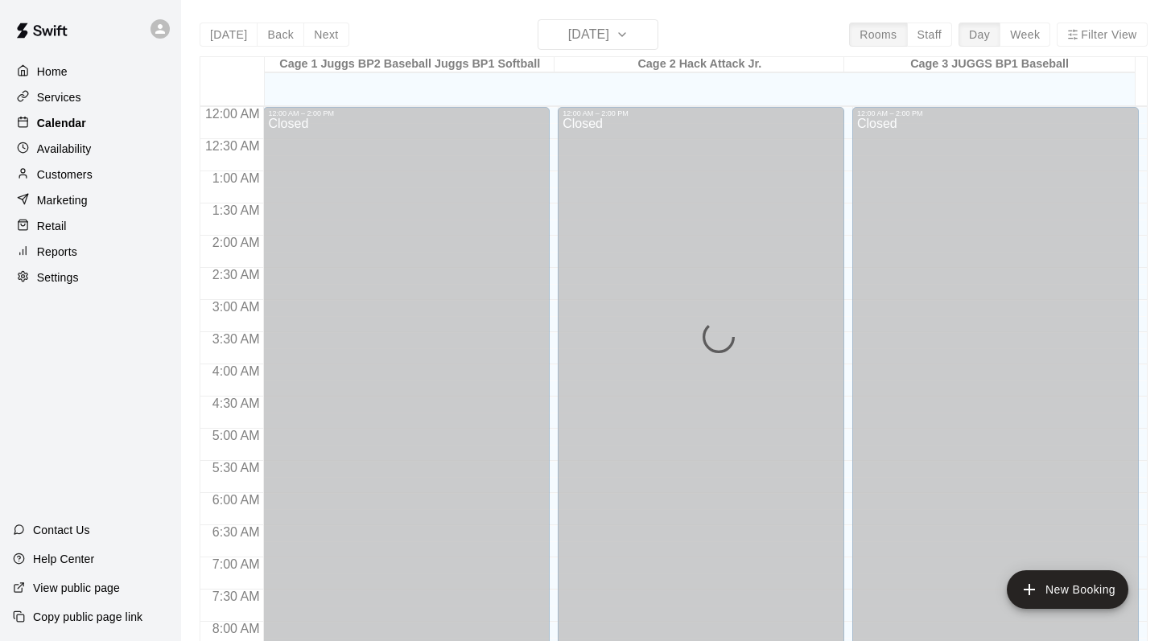
scroll to position [945, 0]
